Goal: Information Seeking & Learning: Learn about a topic

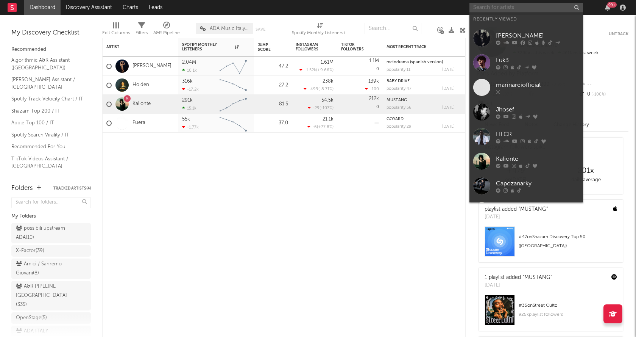
click at [497, 6] on input "text" at bounding box center [527, 7] width 114 height 9
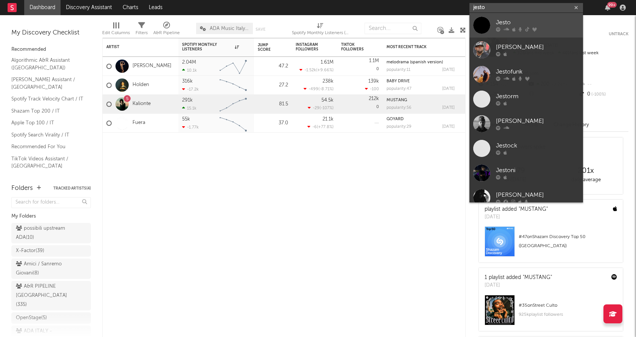
type input "jesto"
click at [504, 20] on div "Jesto" at bounding box center [537, 22] width 83 height 9
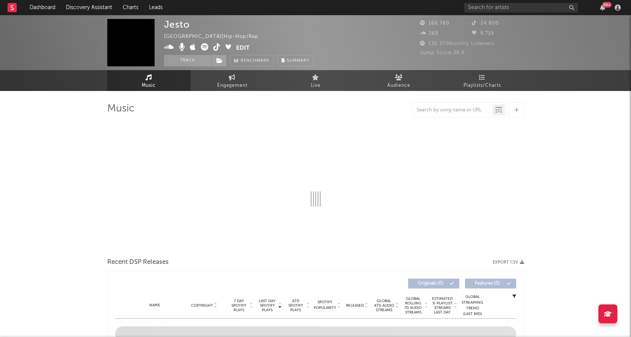
select select "6m"
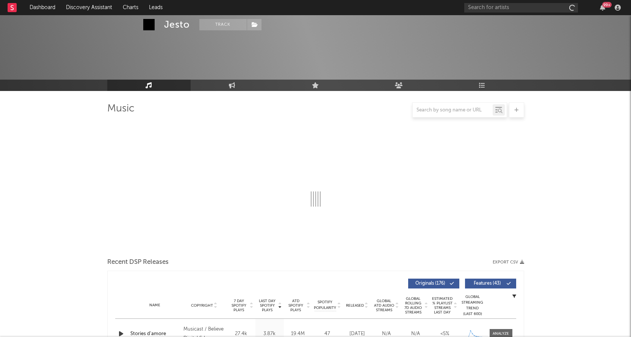
scroll to position [188, 0]
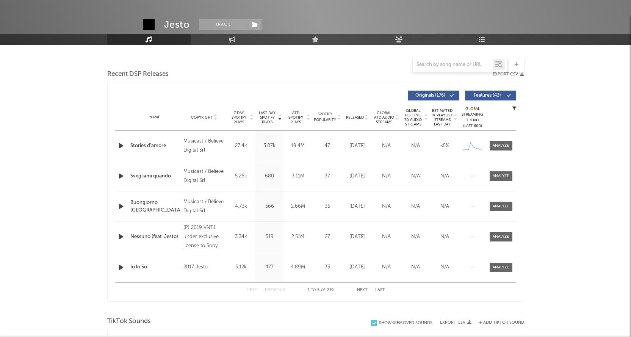
select select "6m"
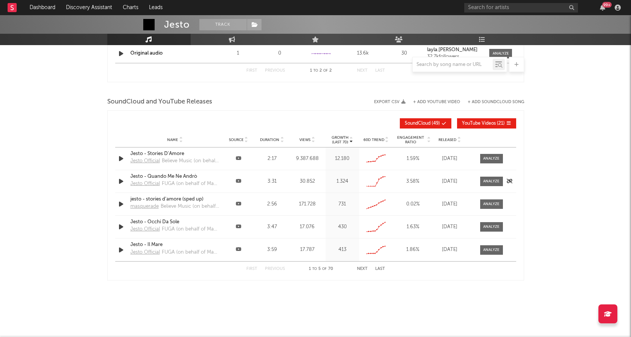
scroll to position [765, 0]
